Goal: Information Seeking & Learning: Learn about a topic

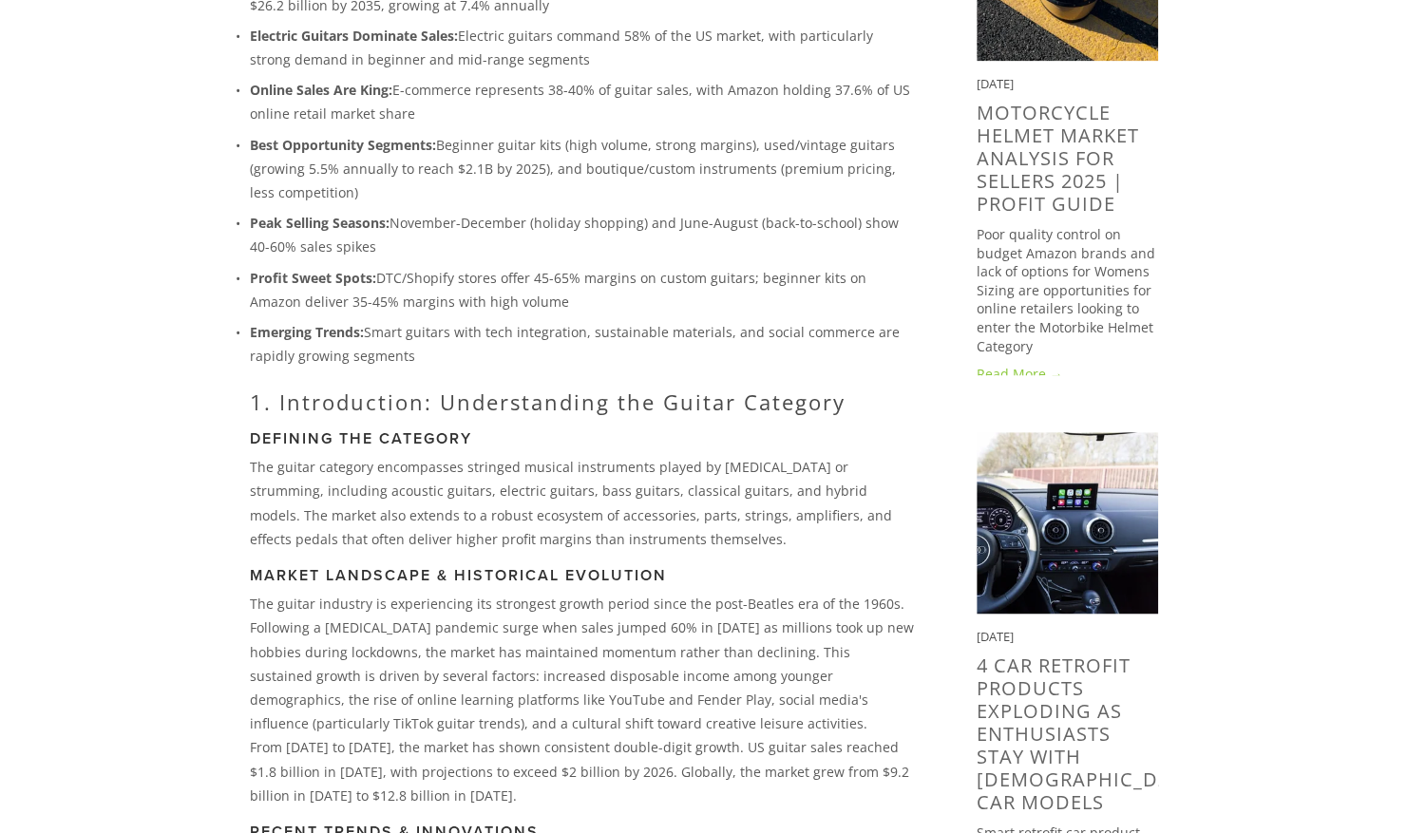
scroll to position [439, 0]
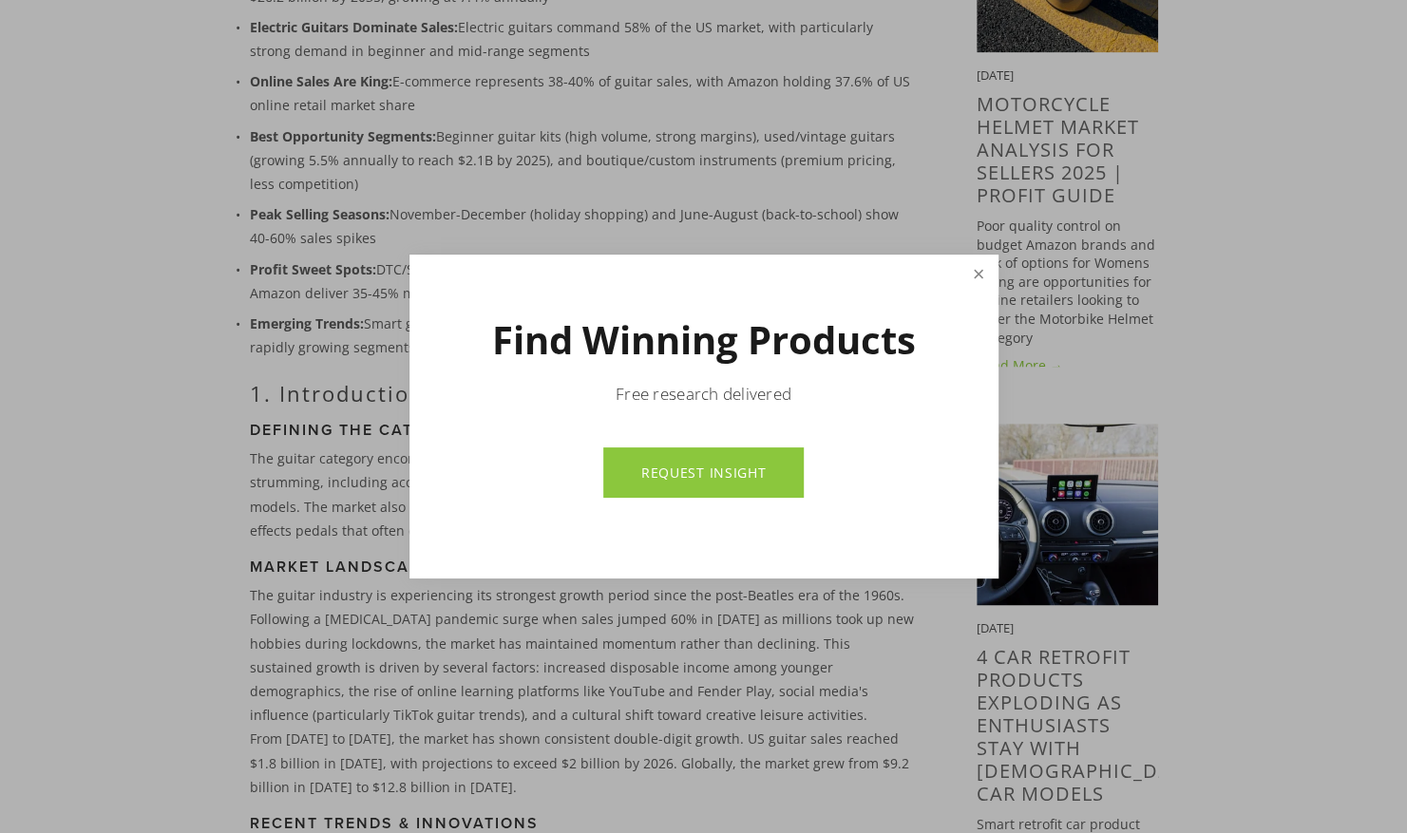
click at [993, 272] on link "Close" at bounding box center [978, 276] width 33 height 36
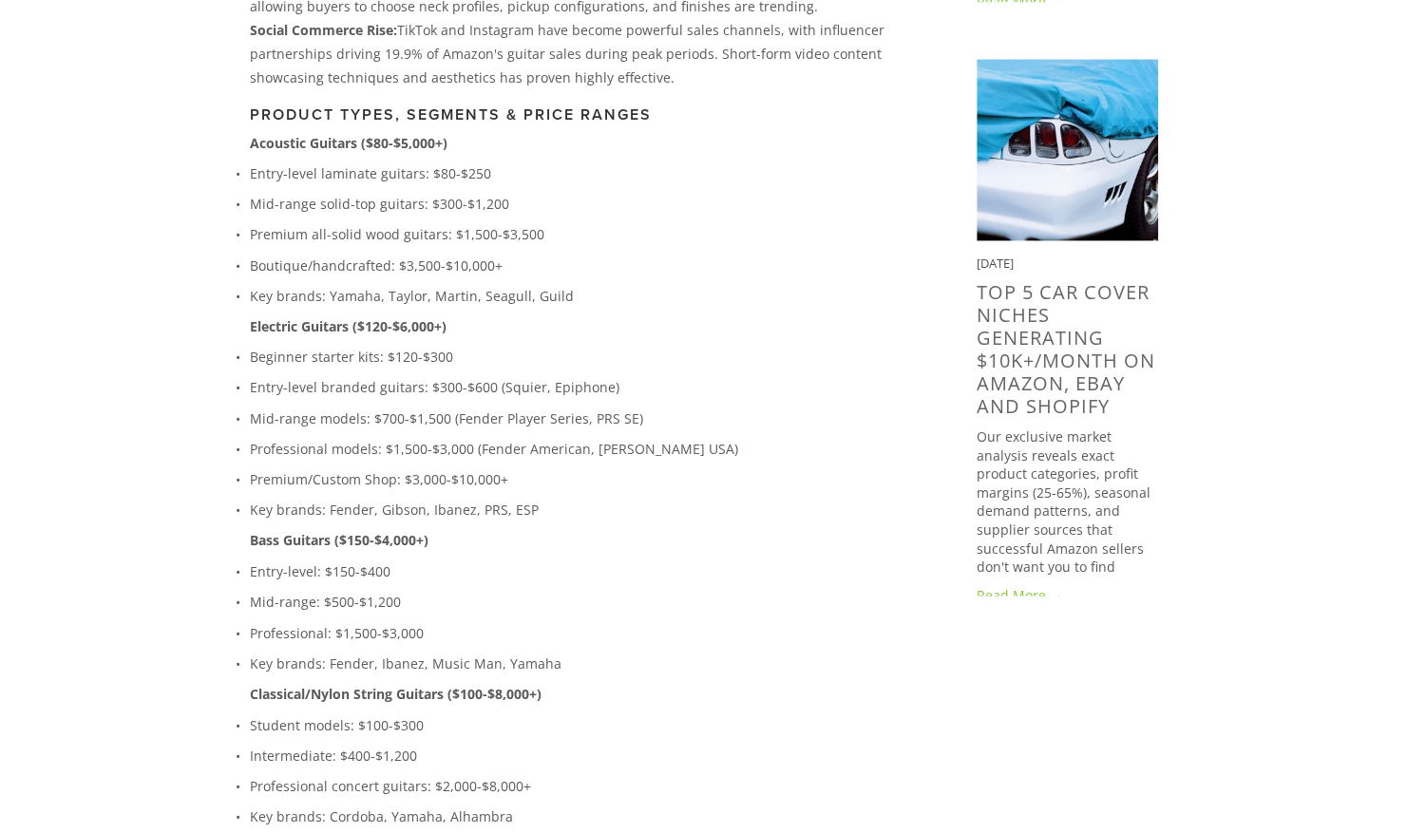
scroll to position [2062, 0]
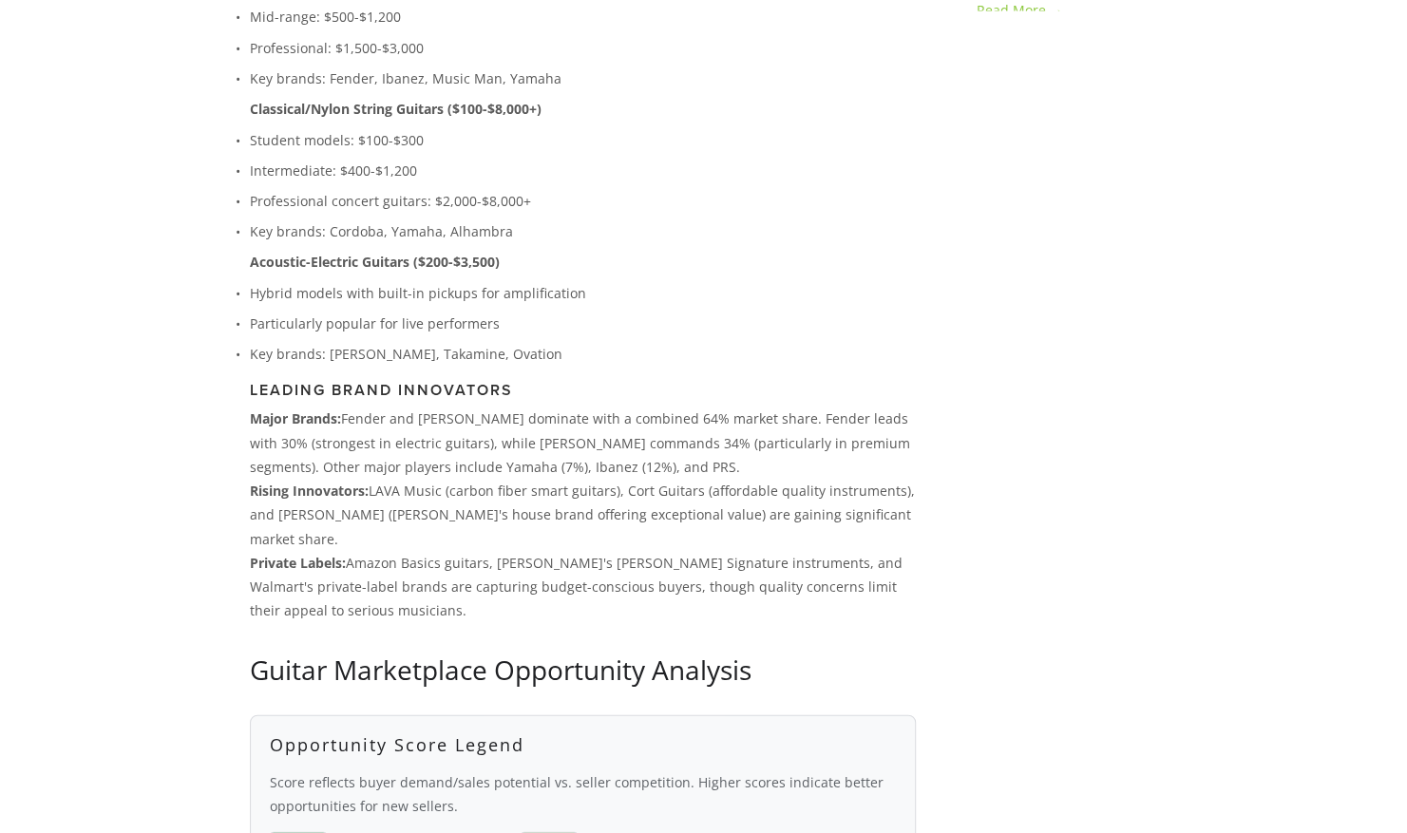
click at [656, 293] on p "Hybrid models with built-in pickups for amplification" at bounding box center [583, 292] width 666 height 24
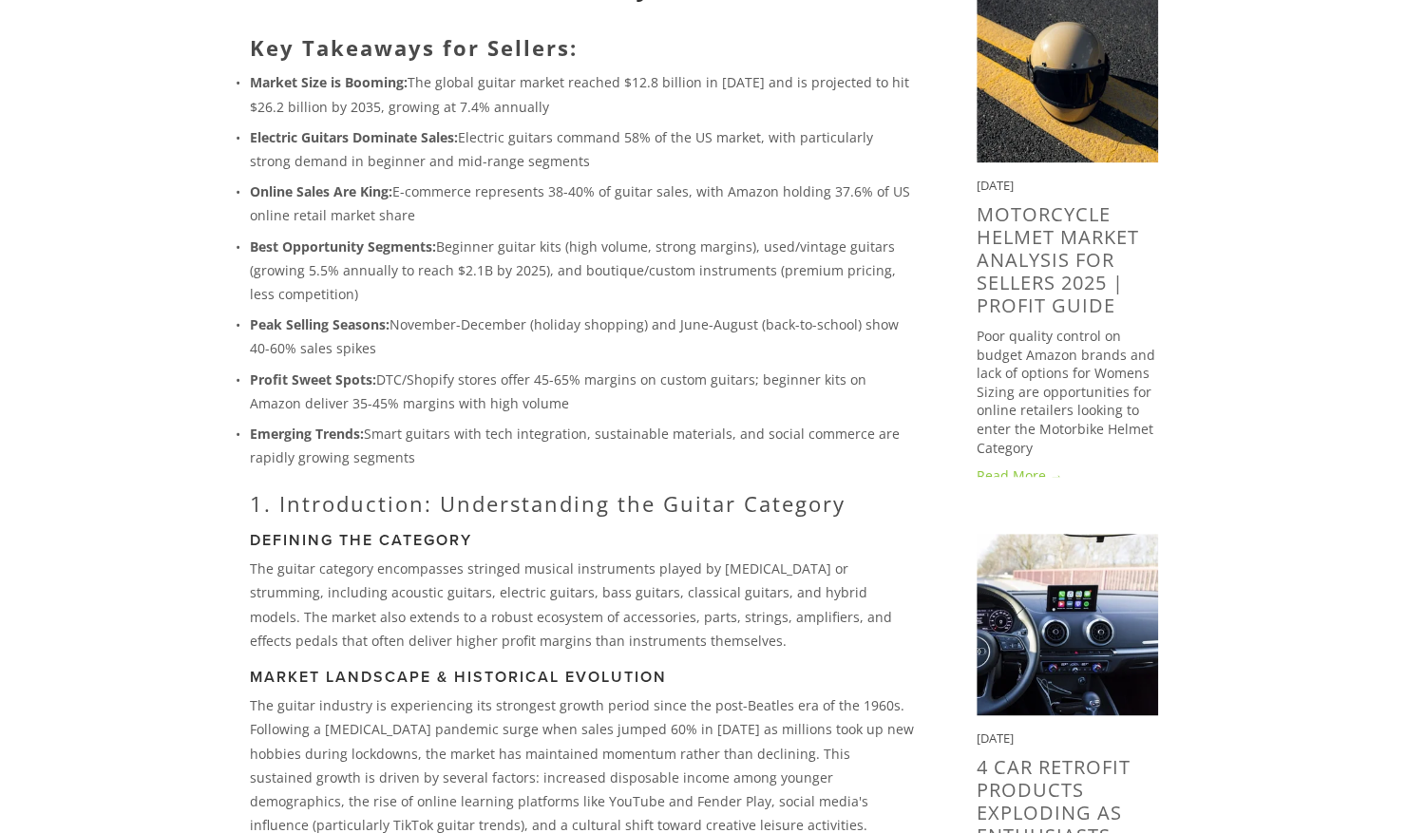
scroll to position [0, 0]
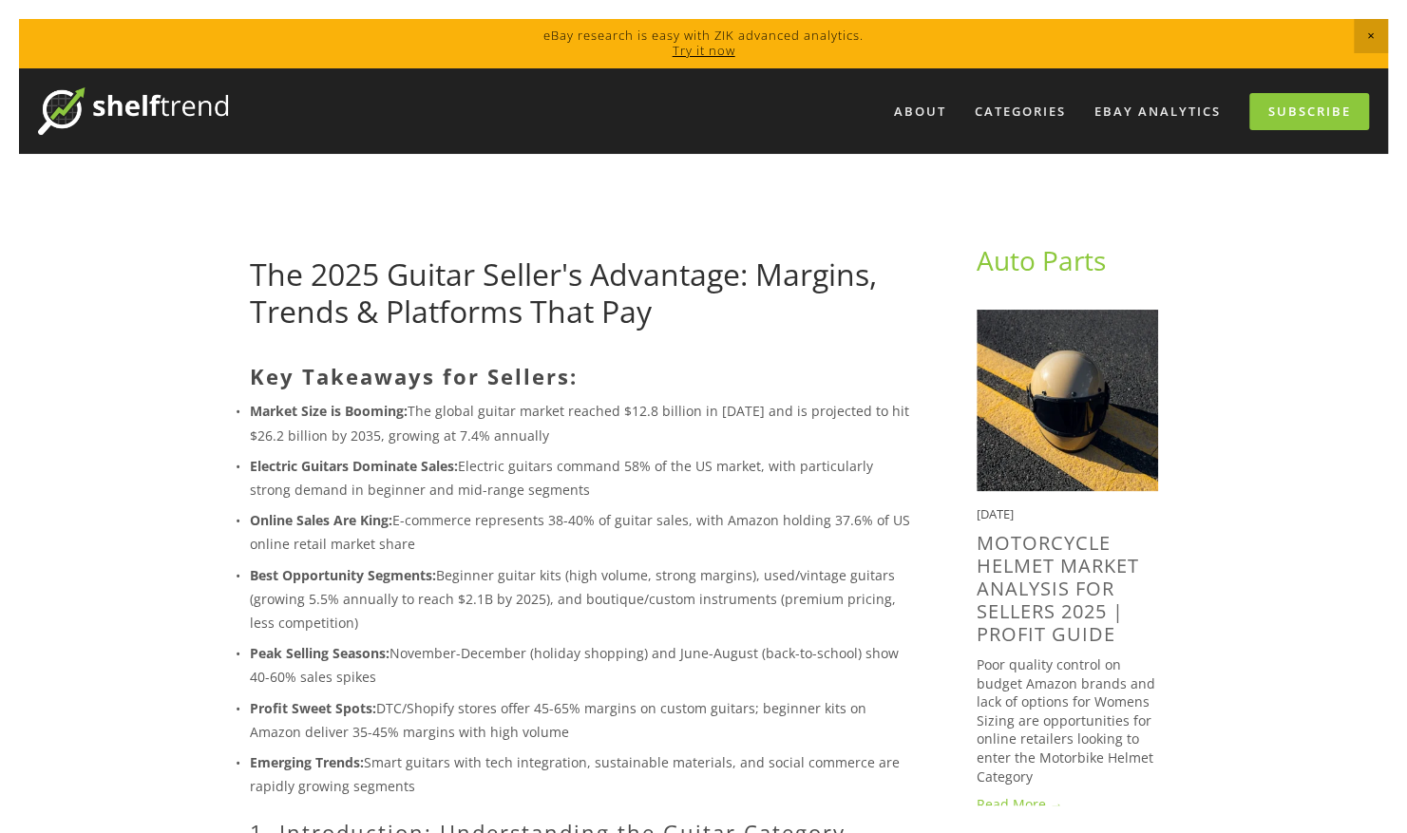
drag, startPoint x: 386, startPoint y: 274, endPoint x: 163, endPoint y: 251, distance: 223.5
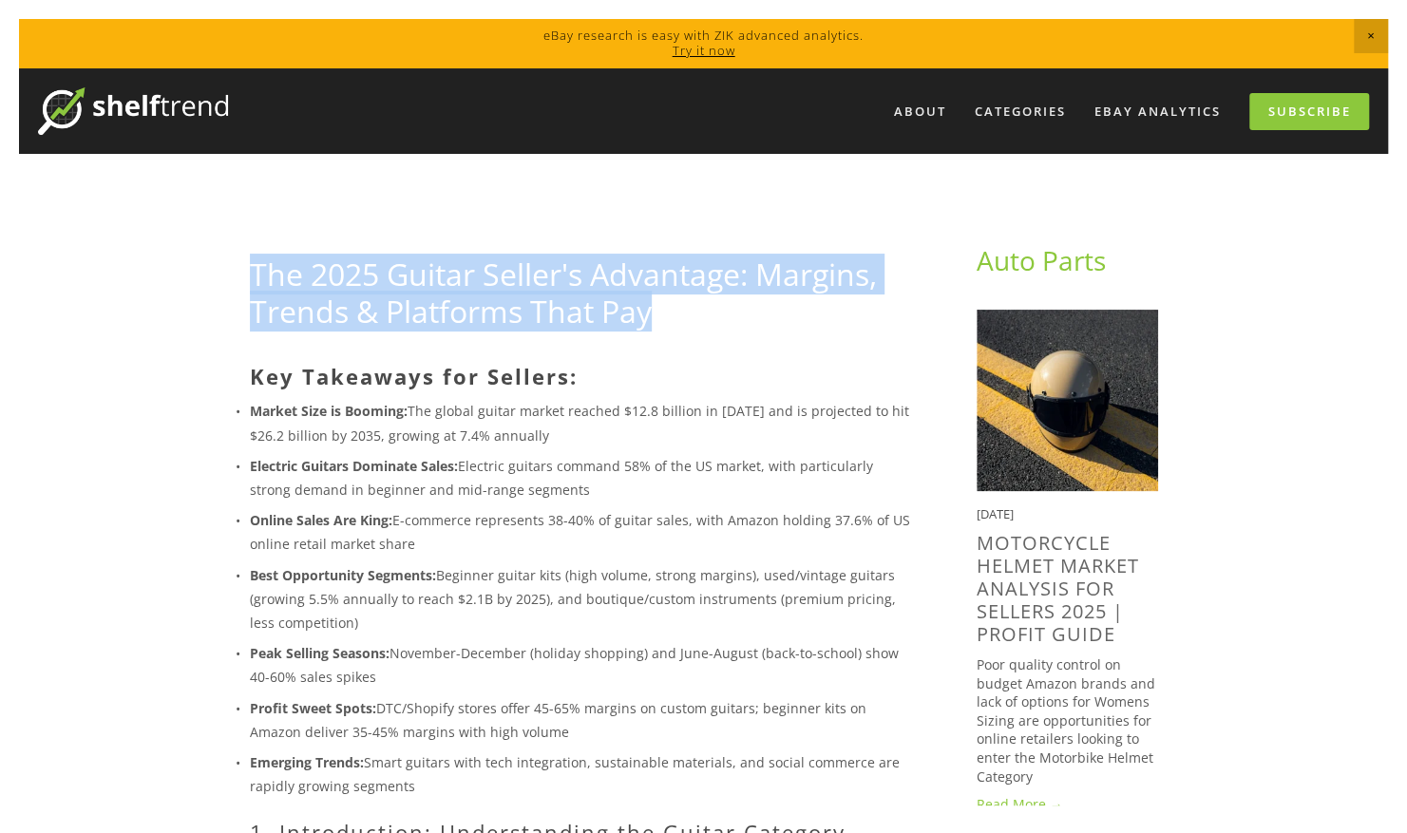
drag, startPoint x: 173, startPoint y: 255, endPoint x: 677, endPoint y: 315, distance: 507.2
copy link "The 2025 Guitar Seller's Advantage: Margins, Trends & Platforms That Pay"
